Goal: Task Accomplishment & Management: Complete application form

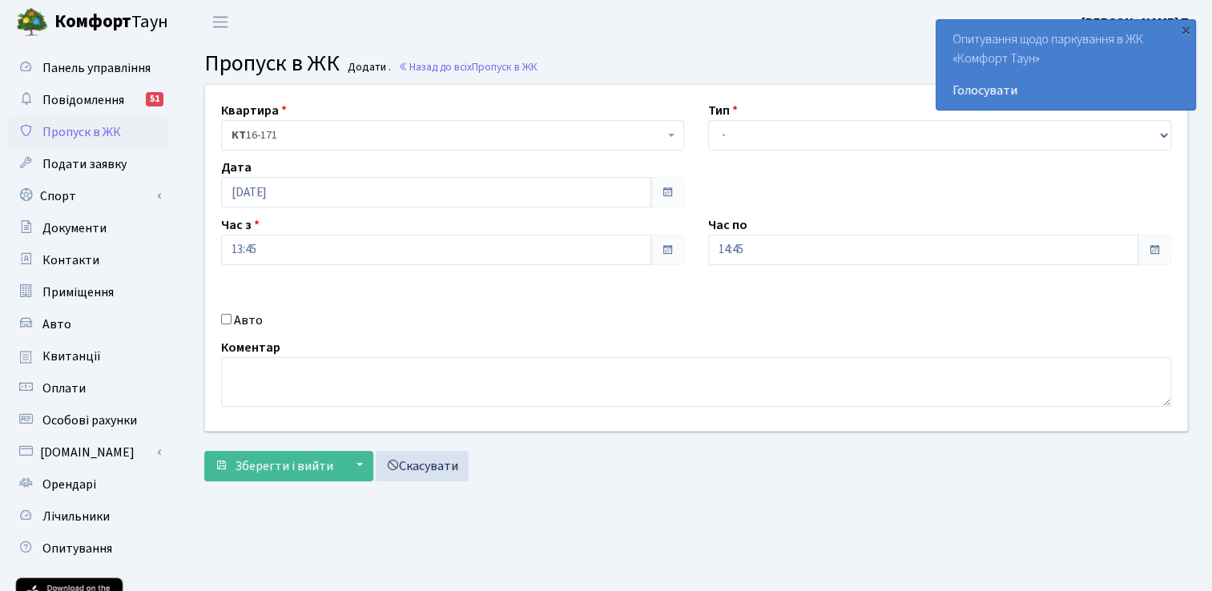
click at [221, 319] on input "Авто" at bounding box center [226, 319] width 10 height 10
checkbox input "true"
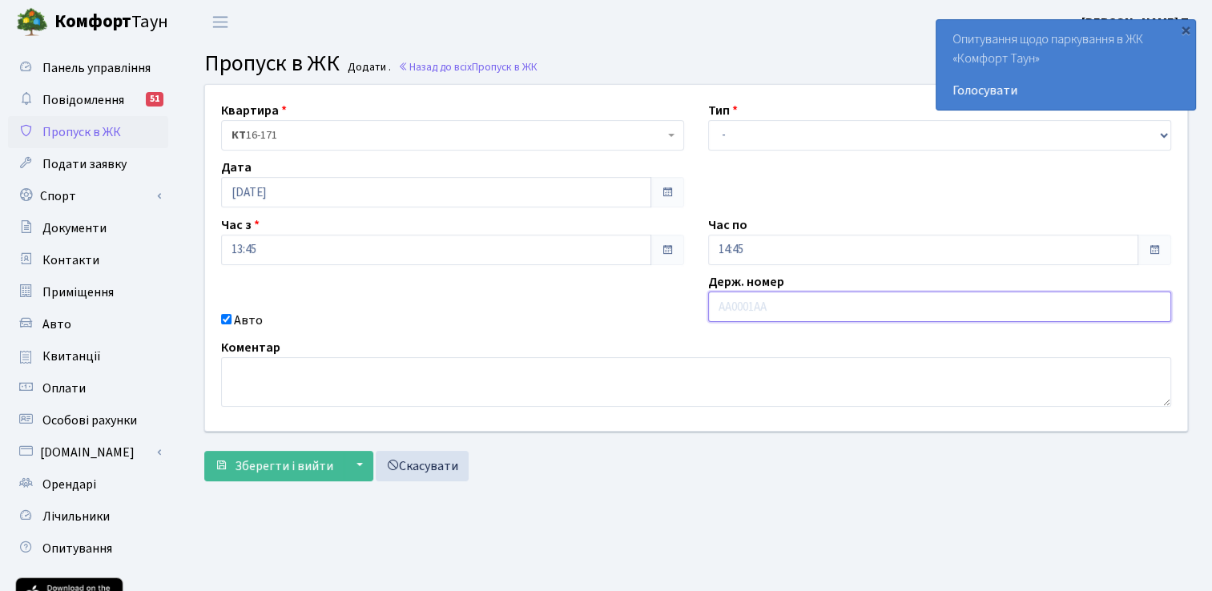
paste input "КА1436НН"
type input "КА1436НН"
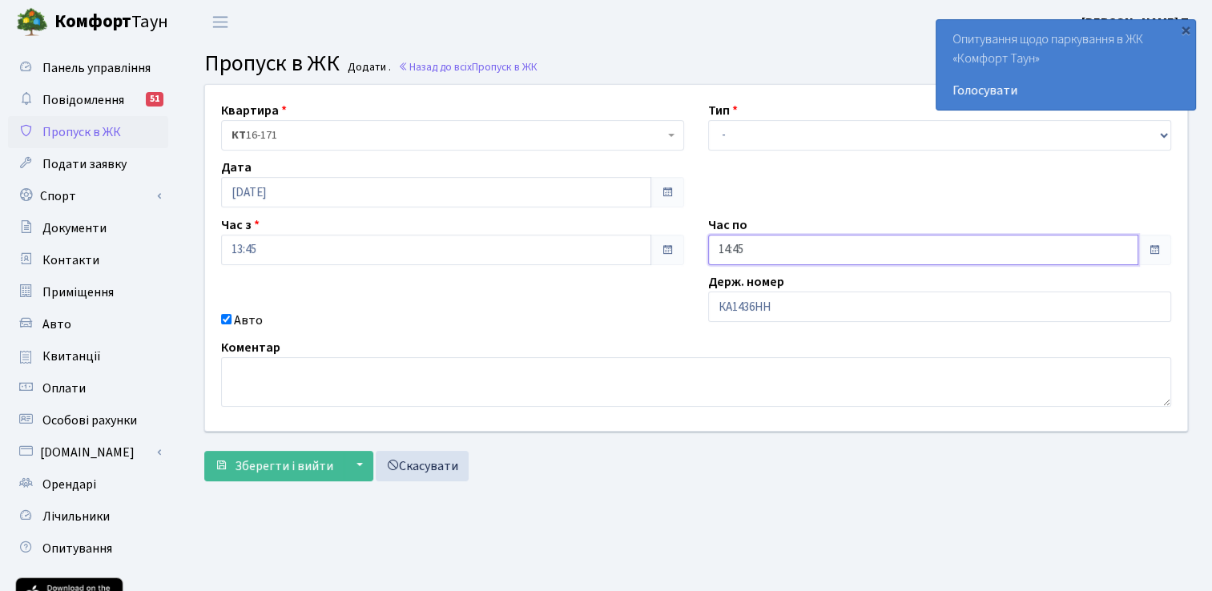
click at [756, 244] on input "14:45" at bounding box center [923, 250] width 430 height 30
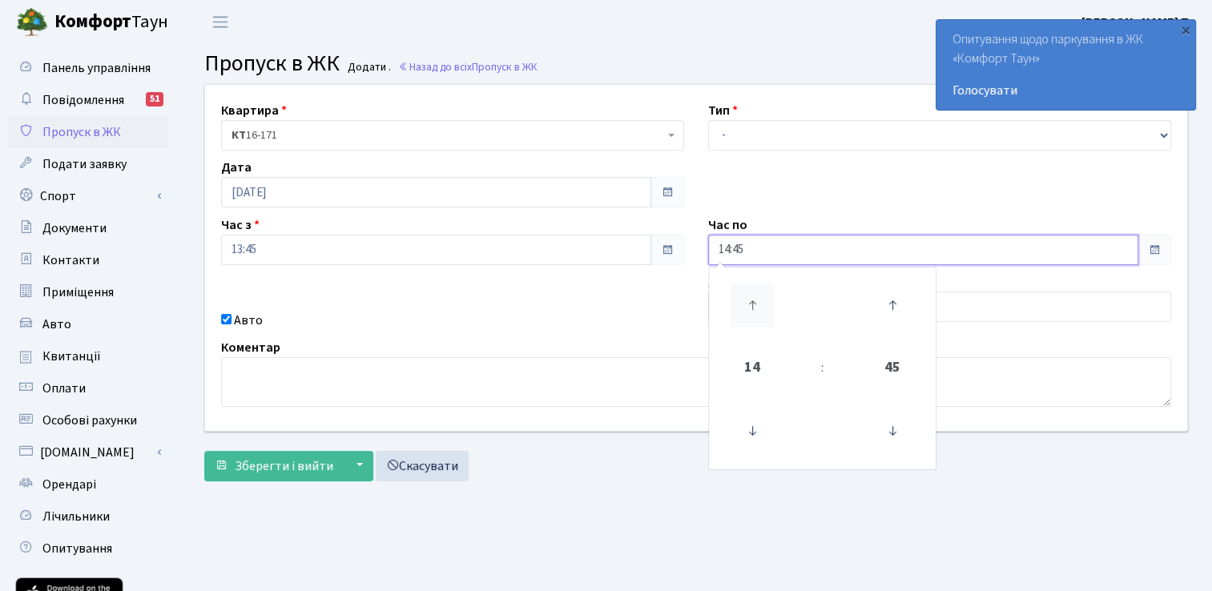
click at [752, 295] on icon at bounding box center [752, 305] width 43 height 43
click at [751, 295] on icon at bounding box center [752, 305] width 43 height 43
click at [750, 295] on icon at bounding box center [752, 305] width 43 height 43
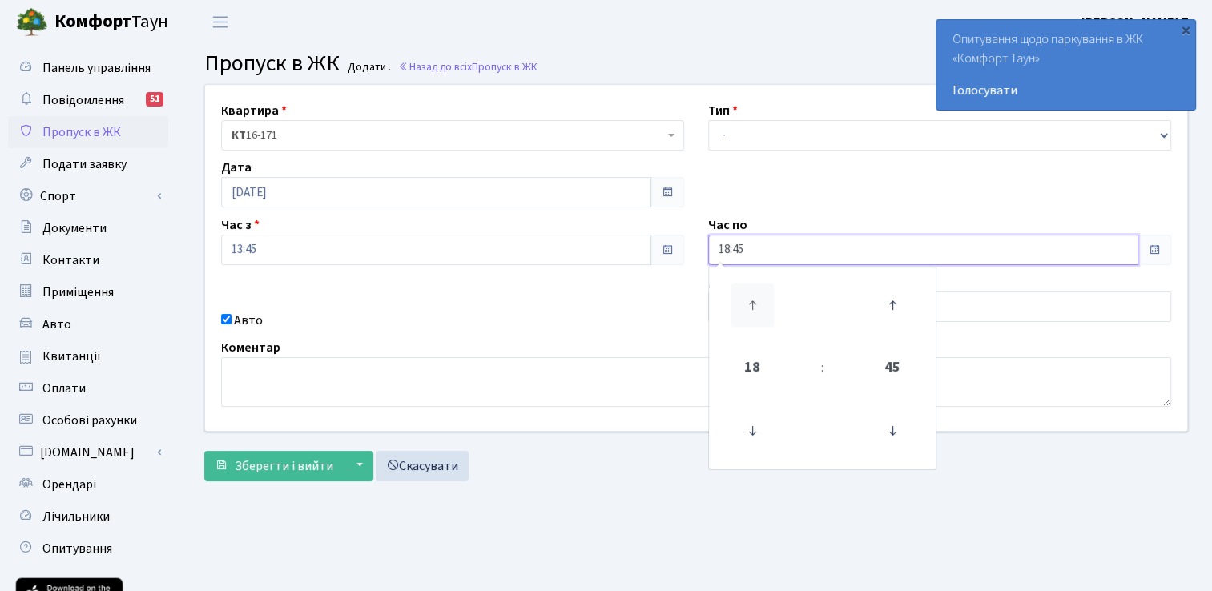
type input "19:45"
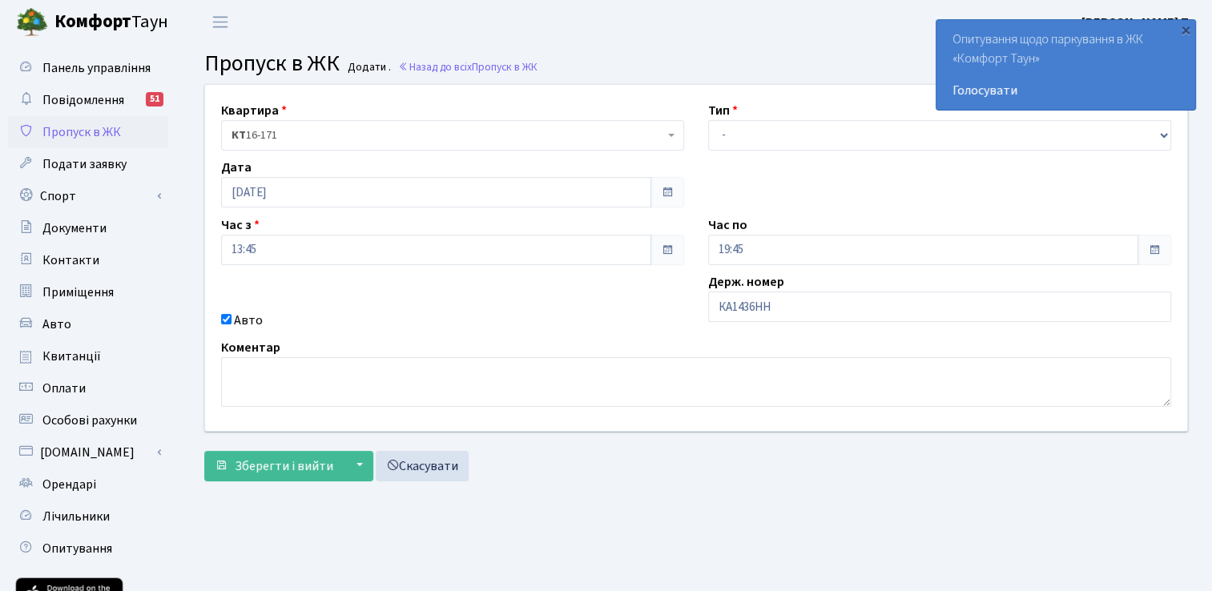
click at [587, 304] on div "Квартира <b>КТ</b>&nbsp;&nbsp;&nbsp;&nbsp;16-171 КТ 16-171 Тип - Доставка Таксі…" at bounding box center [696, 258] width 1006 height 346
click at [734, 136] on select "- Доставка Таксі Гості Сервіс" at bounding box center [939, 135] width 463 height 30
select select "3"
click at [708, 120] on select "- Доставка Таксі Гості Сервіс" at bounding box center [939, 135] width 463 height 30
click at [273, 468] on span "Зберегти і вийти" at bounding box center [284, 467] width 99 height 18
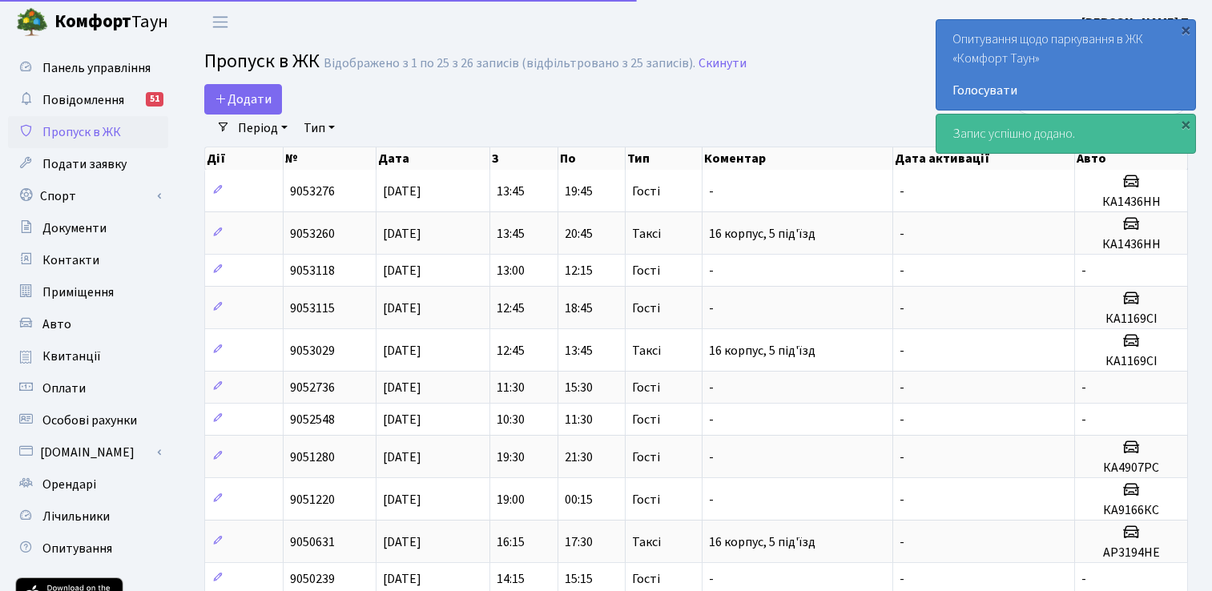
select select "25"
